Goal: Go to known website: Access a specific website the user already knows

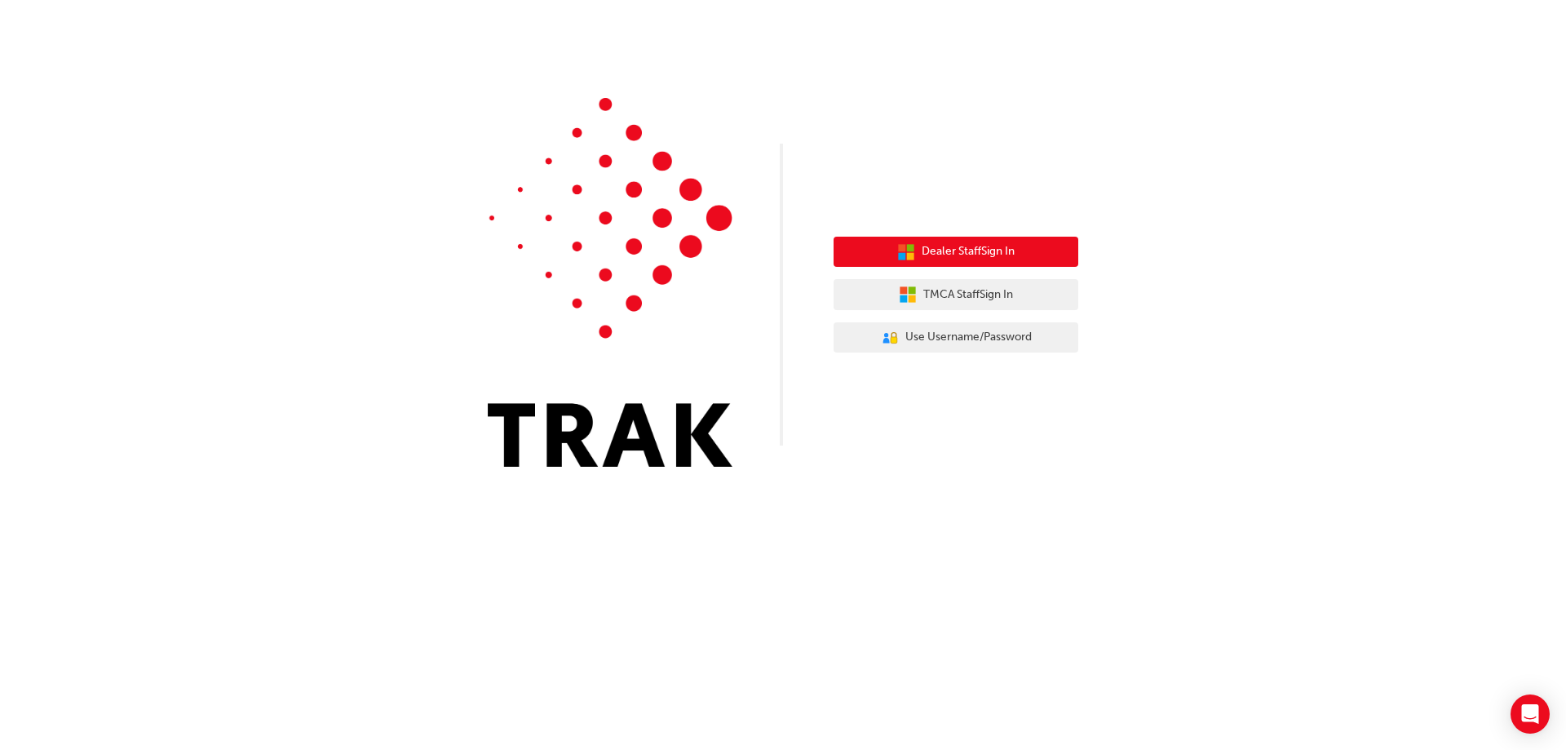
click at [984, 248] on span "Dealer Staff Sign In" at bounding box center [968, 251] width 93 height 19
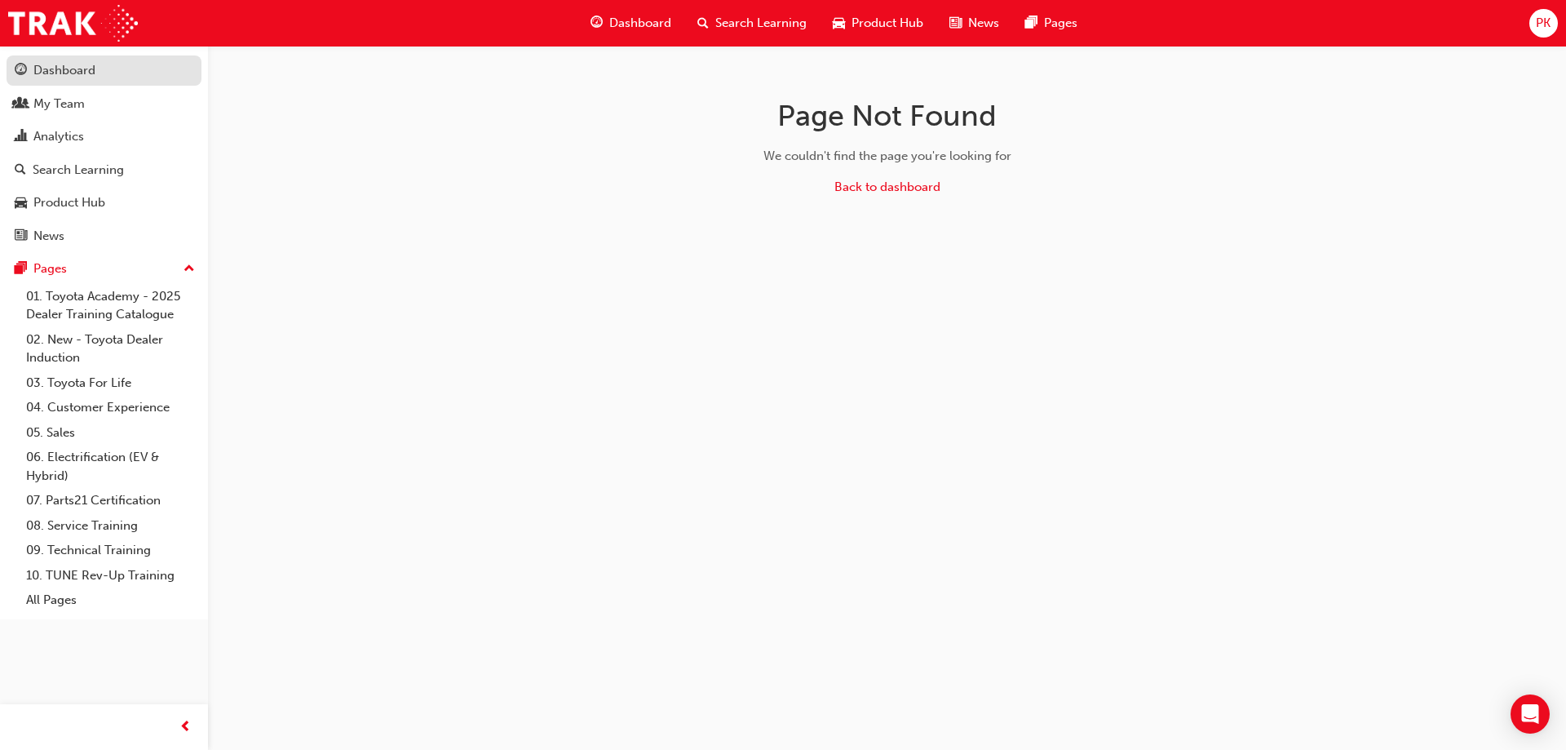
click at [75, 71] on div "Dashboard" at bounding box center [64, 70] width 62 height 19
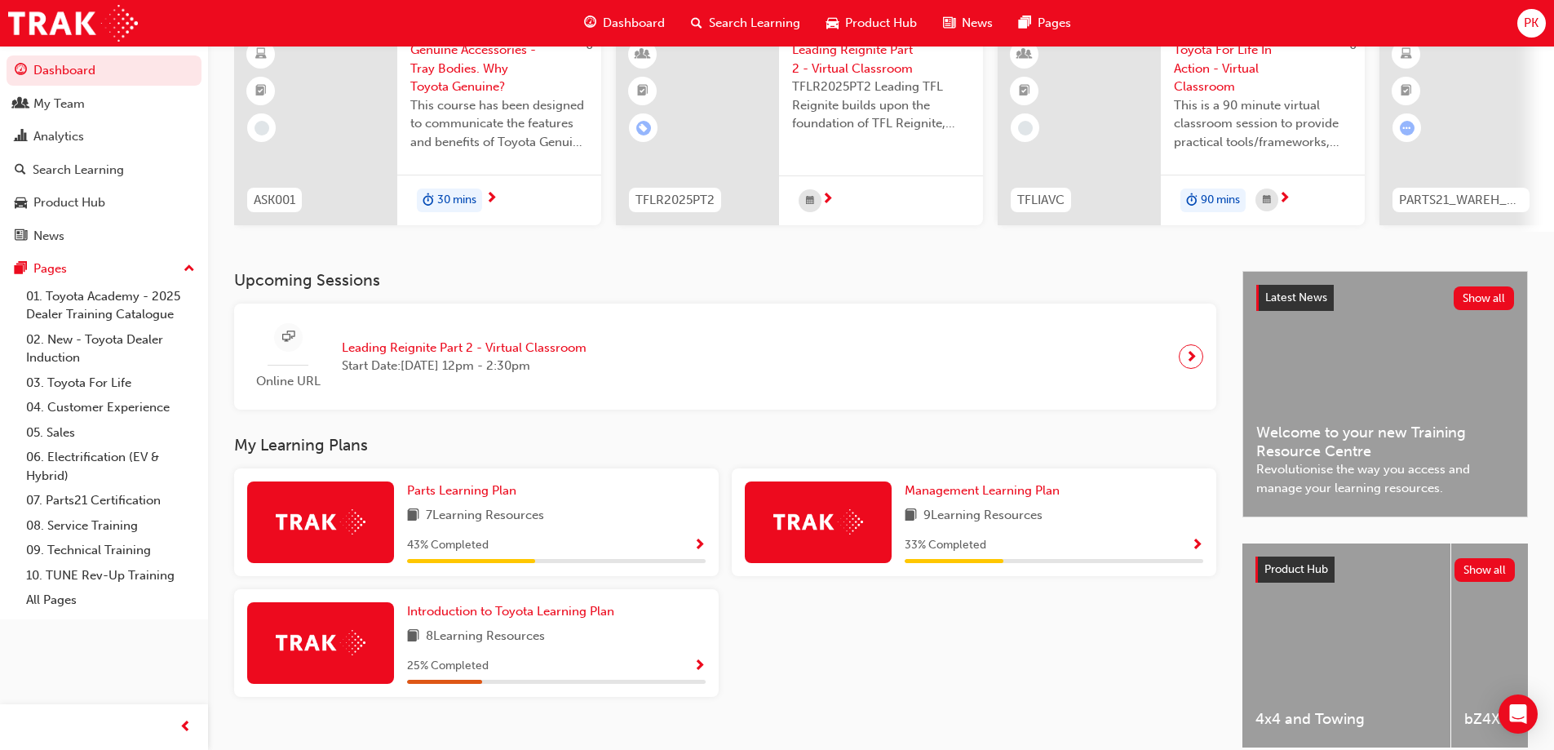
scroll to position [163, 0]
